Goal: Transaction & Acquisition: Obtain resource

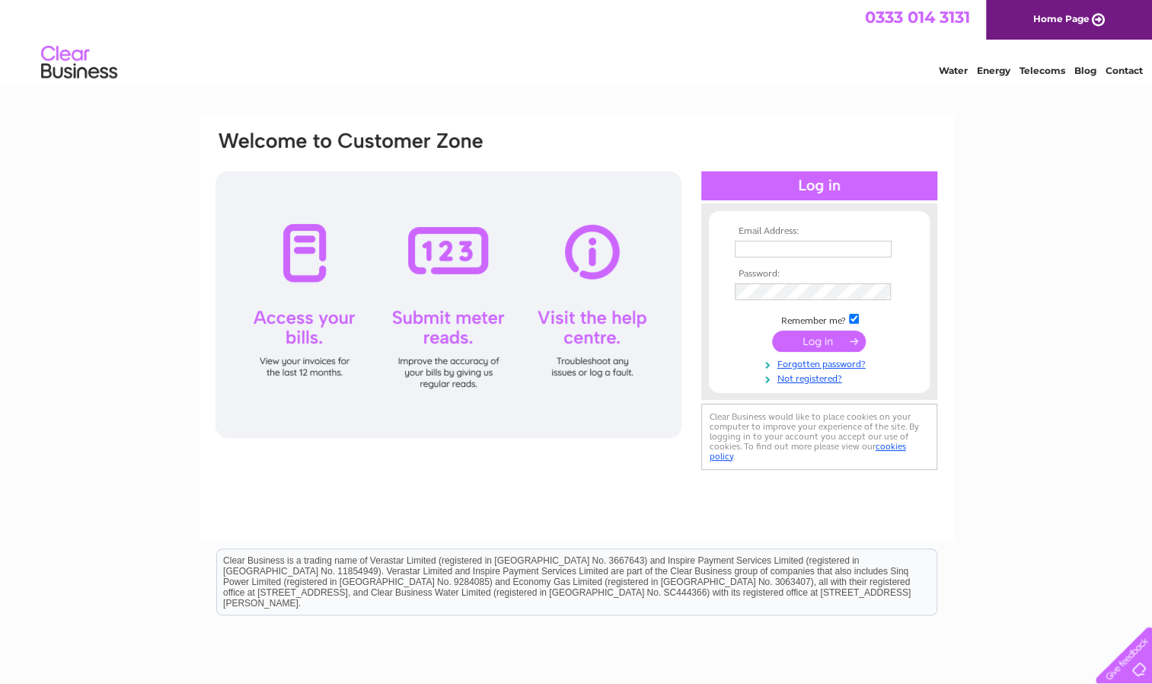
type input "accounts@commswest.co.uk"
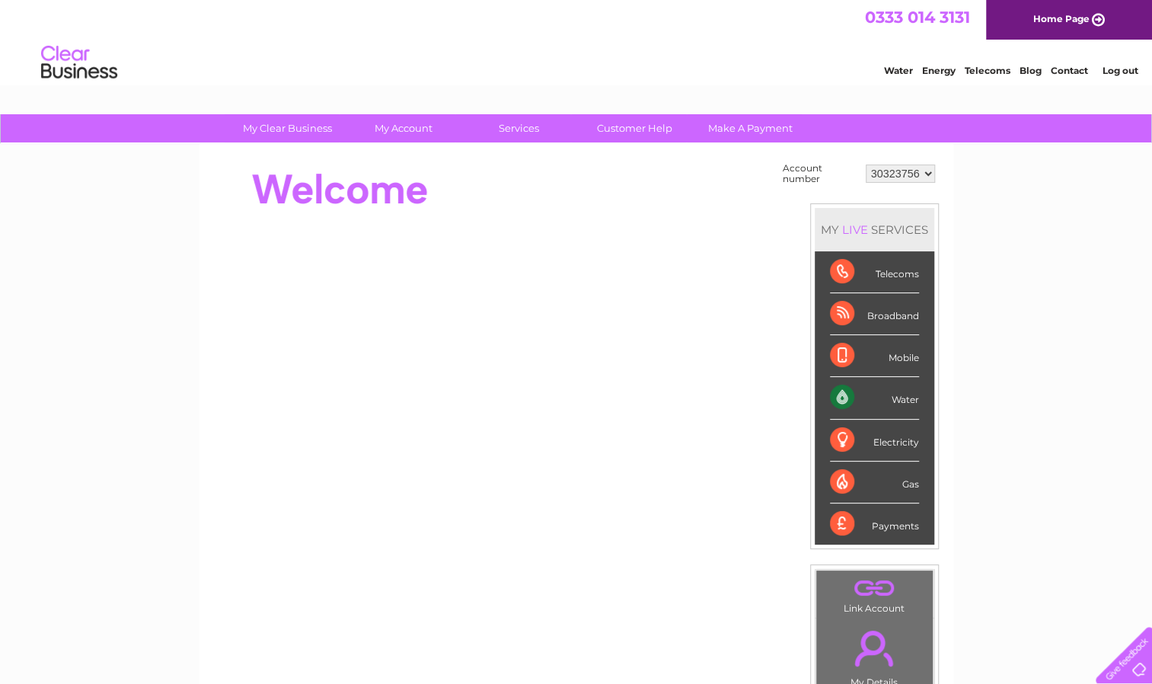
click at [904, 397] on div "Water" at bounding box center [874, 398] width 89 height 42
click at [846, 398] on div "Water" at bounding box center [874, 398] width 89 height 42
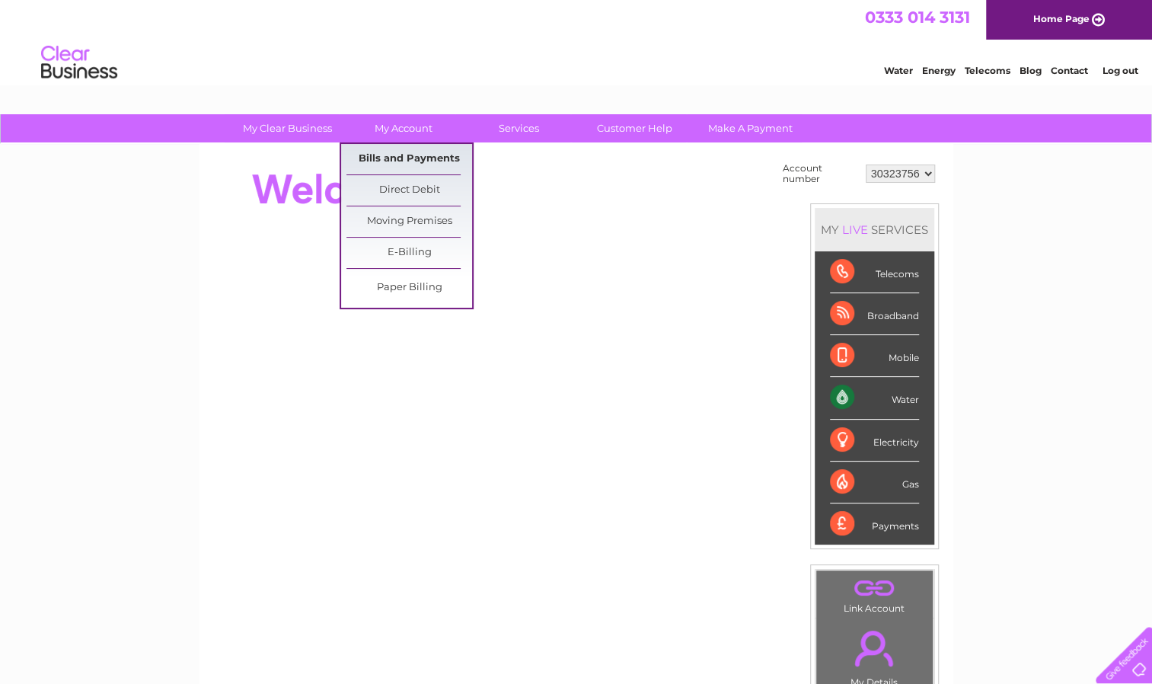
click at [406, 152] on link "Bills and Payments" at bounding box center [409, 159] width 126 height 30
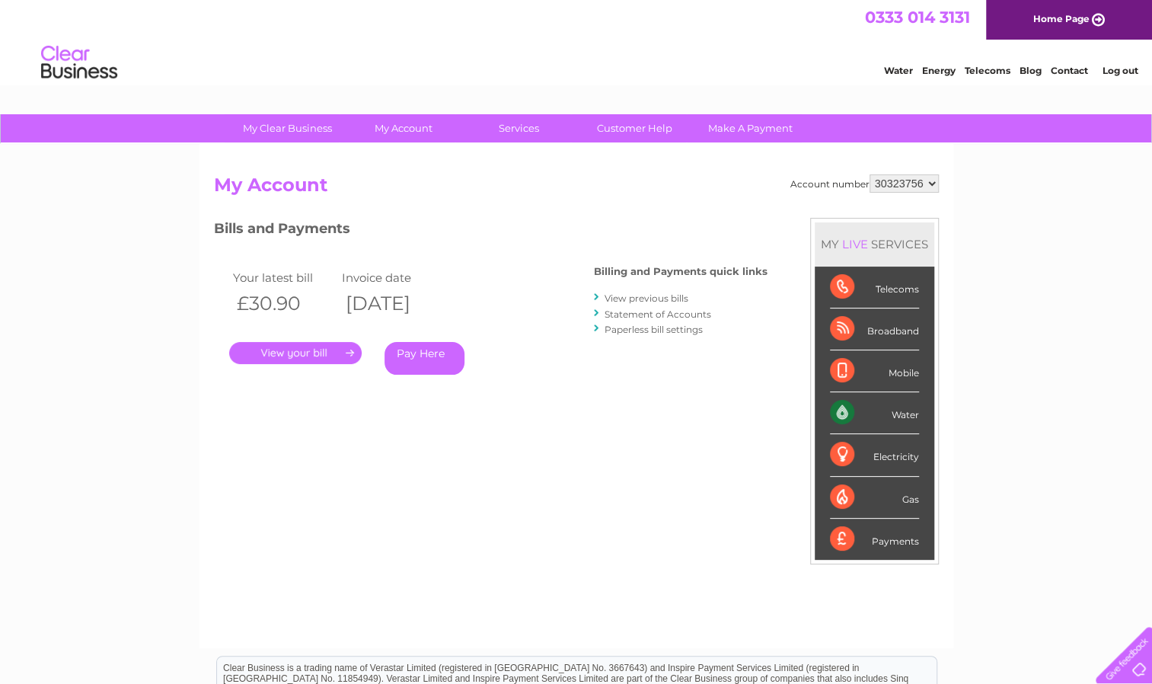
click at [349, 349] on link "." at bounding box center [295, 353] width 132 height 22
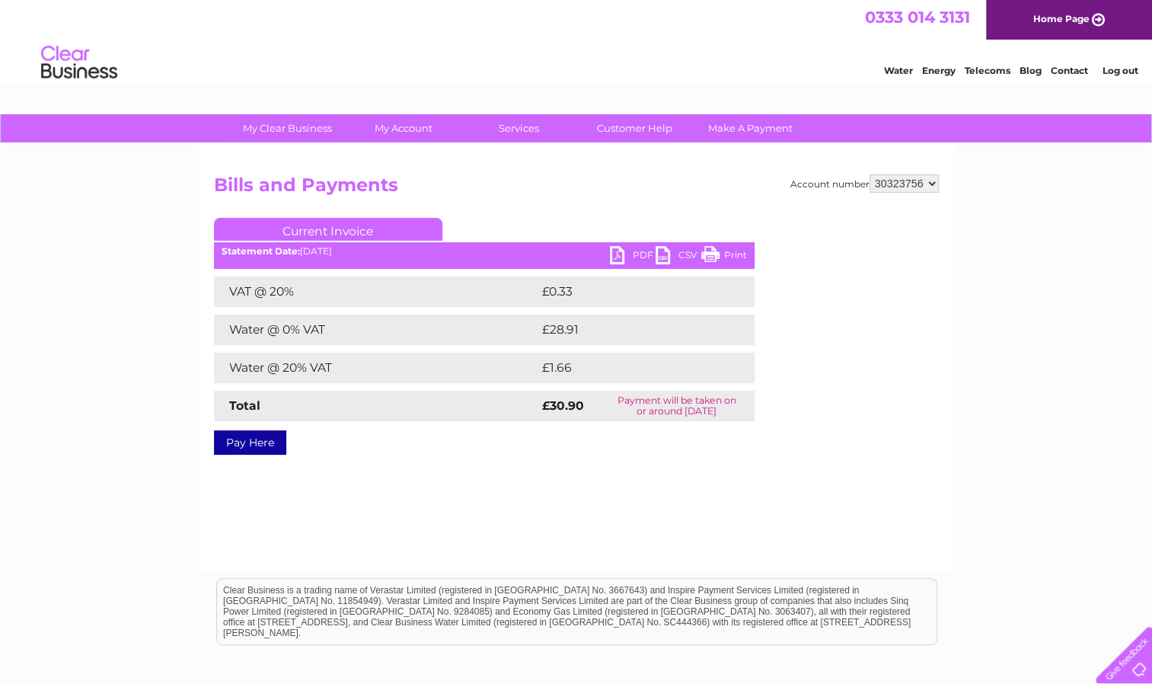
click at [615, 250] on link "PDF" at bounding box center [633, 257] width 46 height 22
click at [340, 228] on link "Current Invoice" at bounding box center [328, 229] width 228 height 23
click at [557, 405] on strong "£30.90" at bounding box center [563, 405] width 42 height 14
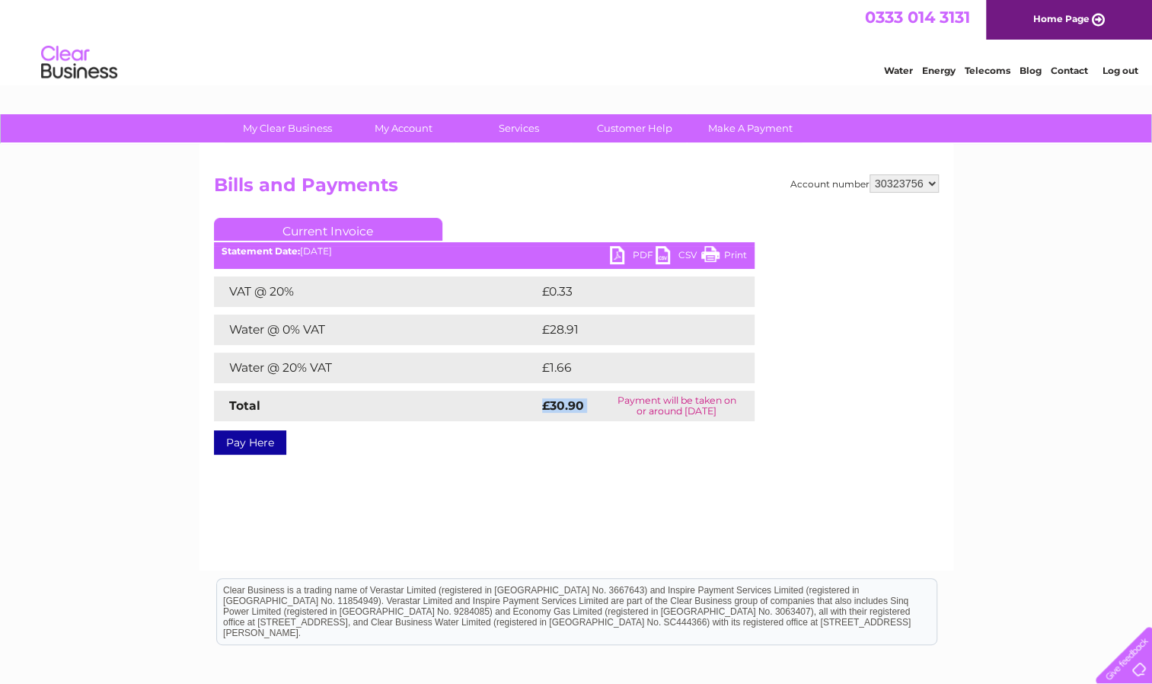
click at [557, 405] on strong "£30.90" at bounding box center [563, 405] width 42 height 14
drag, startPoint x: 557, startPoint y: 405, endPoint x: 535, endPoint y: 451, distance: 50.7
click at [535, 451] on div "Account number 30323756 Bills and Payments Current Invoice PDF CSV Print VAT @ …" at bounding box center [576, 357] width 754 height 426
click at [636, 250] on link "PDF" at bounding box center [633, 257] width 46 height 22
